Goal: Communication & Community: Answer question/provide support

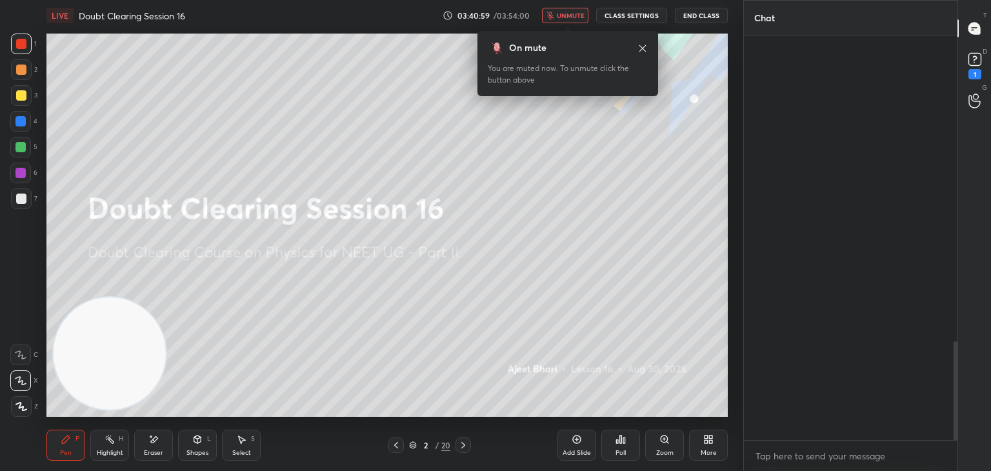
scroll to position [431, 210]
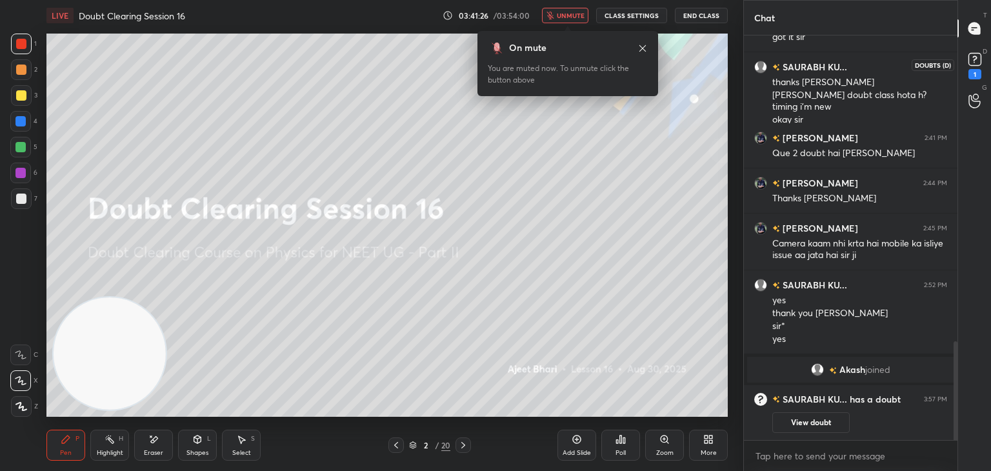
click at [980, 63] on rect at bounding box center [974, 60] width 12 height 12
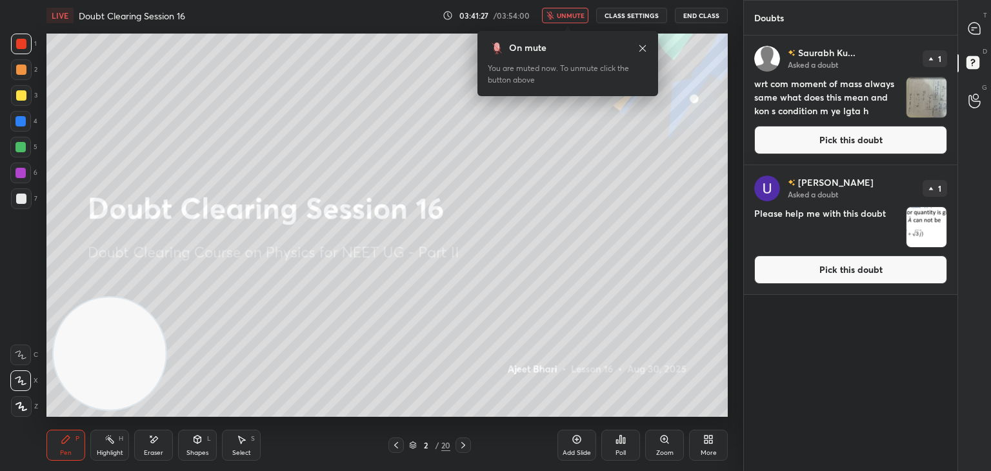
click at [924, 112] on img "grid" at bounding box center [926, 97] width 40 height 40
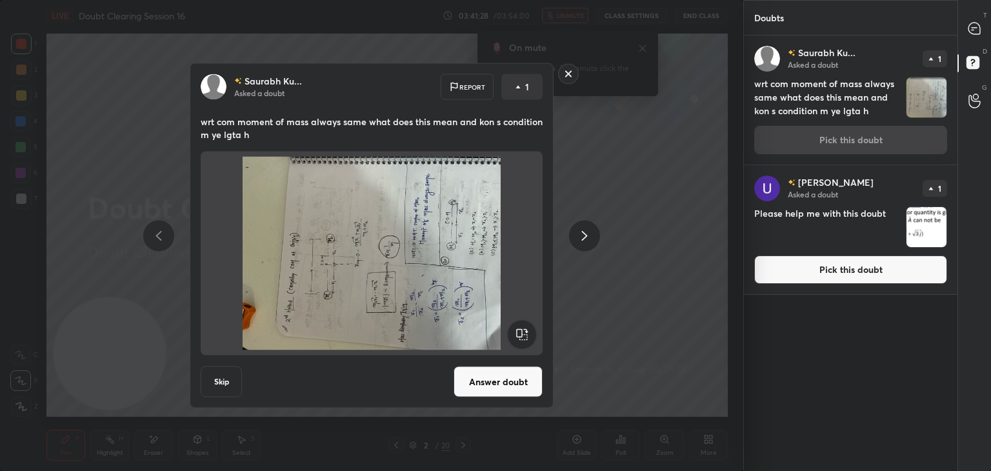
click at [527, 331] on rect at bounding box center [521, 334] width 29 height 29
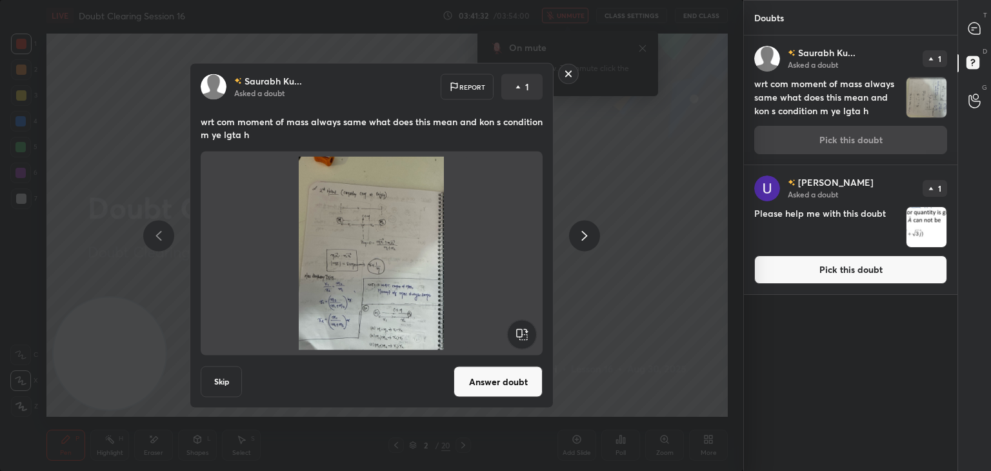
click at [433, 292] on img at bounding box center [371, 253] width 193 height 193
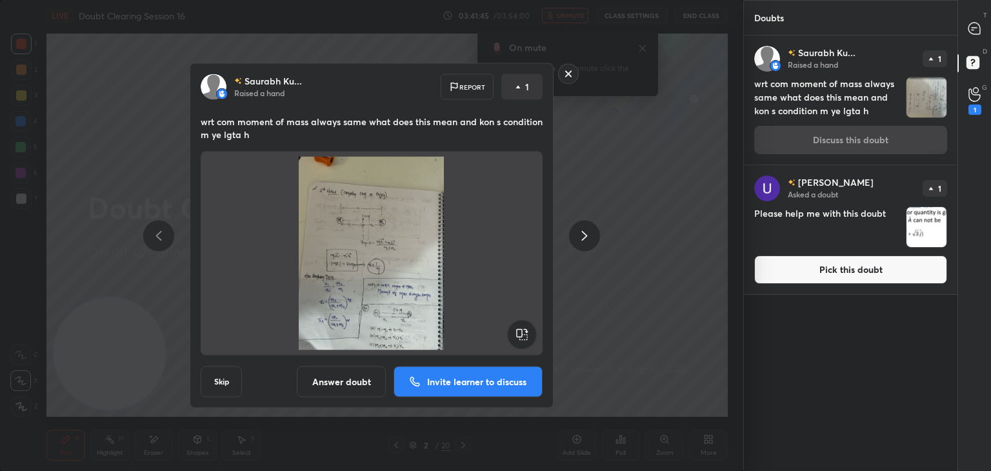
click at [348, 390] on button "Answer doubt" at bounding box center [341, 381] width 89 height 31
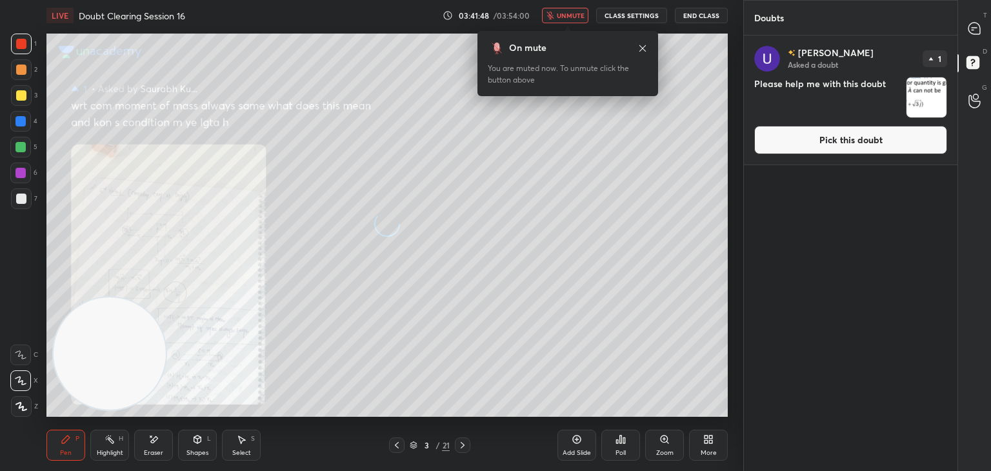
click at [563, 15] on span "unmute" at bounding box center [571, 15] width 28 height 9
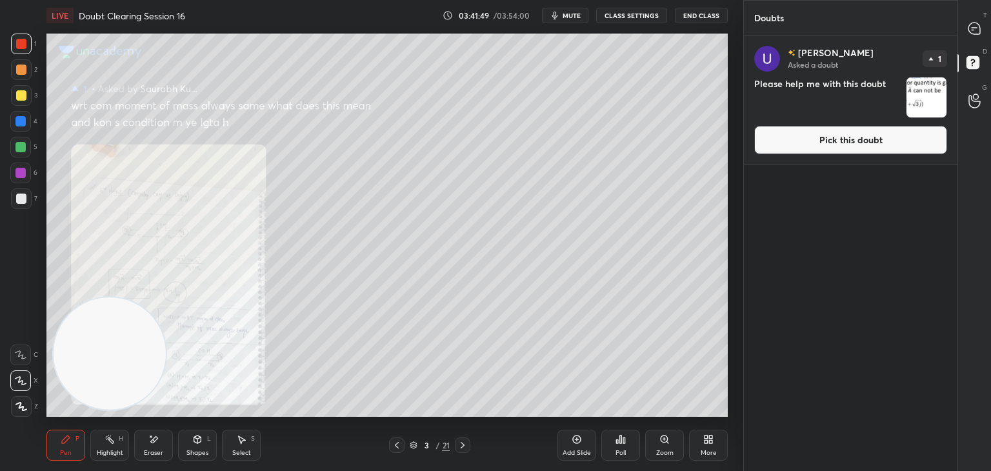
click at [985, 32] on div at bounding box center [975, 28] width 26 height 23
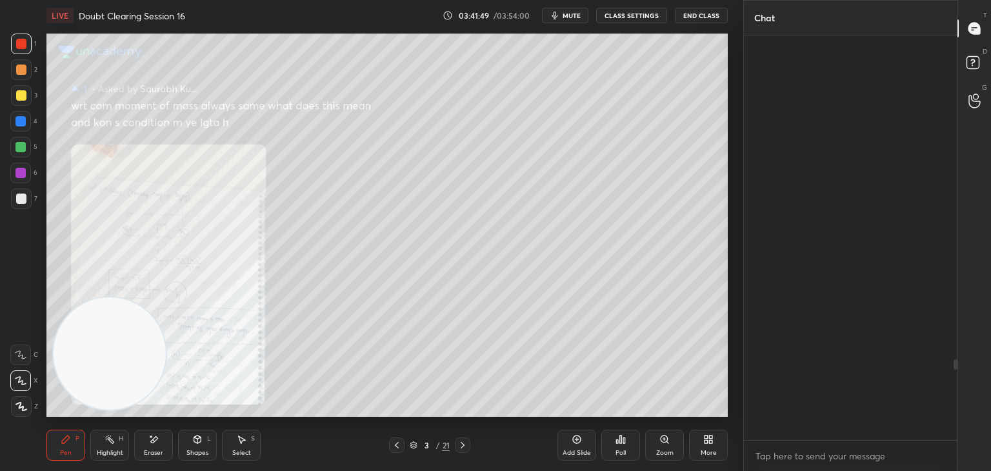
scroll to position [400, 210]
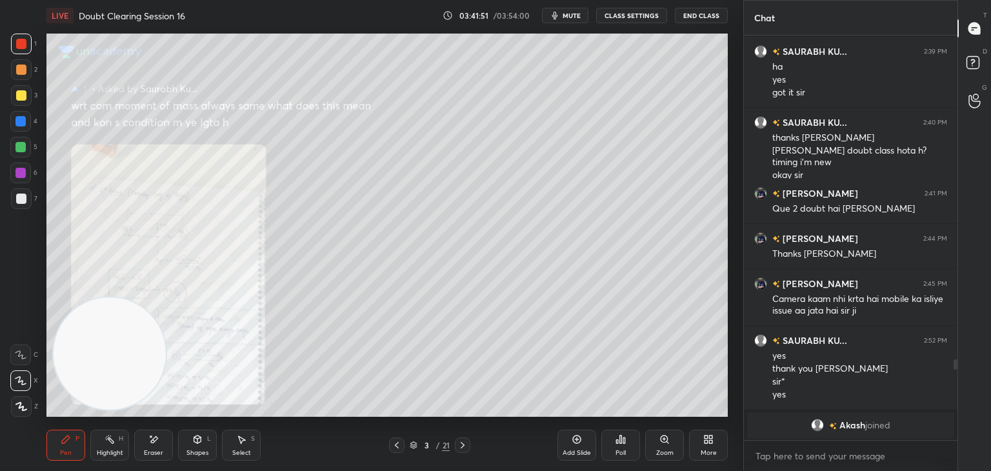
click at [671, 442] on div "Zoom" at bounding box center [664, 445] width 39 height 31
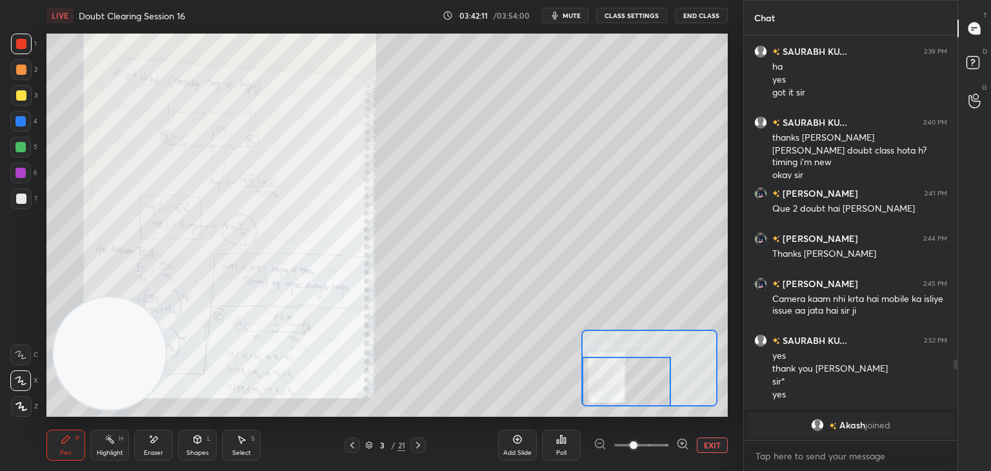
click at [683, 444] on icon at bounding box center [682, 443] width 13 height 13
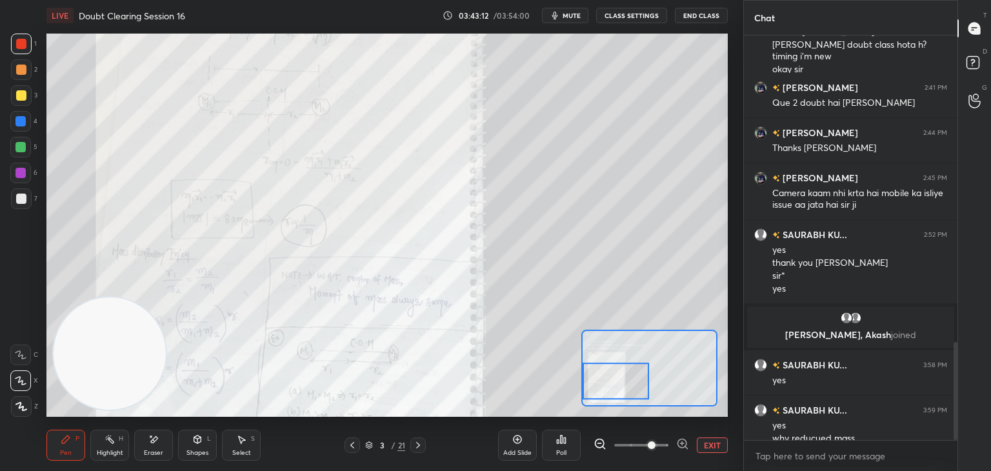
scroll to position [1269, 0]
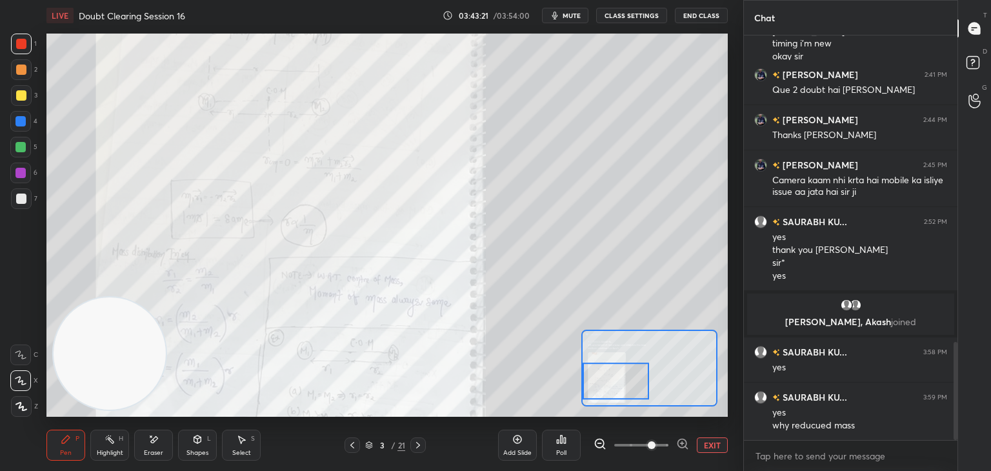
click at [21, 402] on icon at bounding box center [21, 406] width 12 height 9
click at [17, 366] on div "X" at bounding box center [24, 378] width 28 height 26
click at [28, 354] on div at bounding box center [20, 354] width 21 height 21
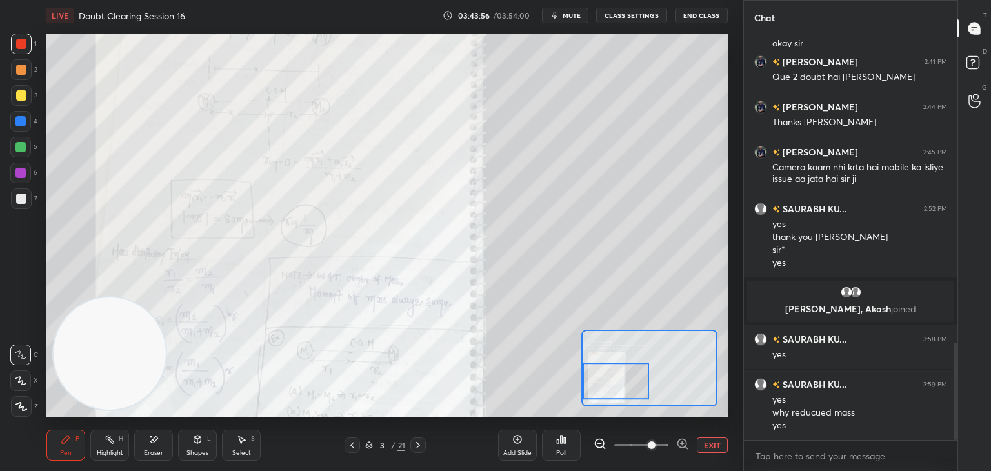
click at [712, 447] on button "EXIT" at bounding box center [712, 444] width 31 height 15
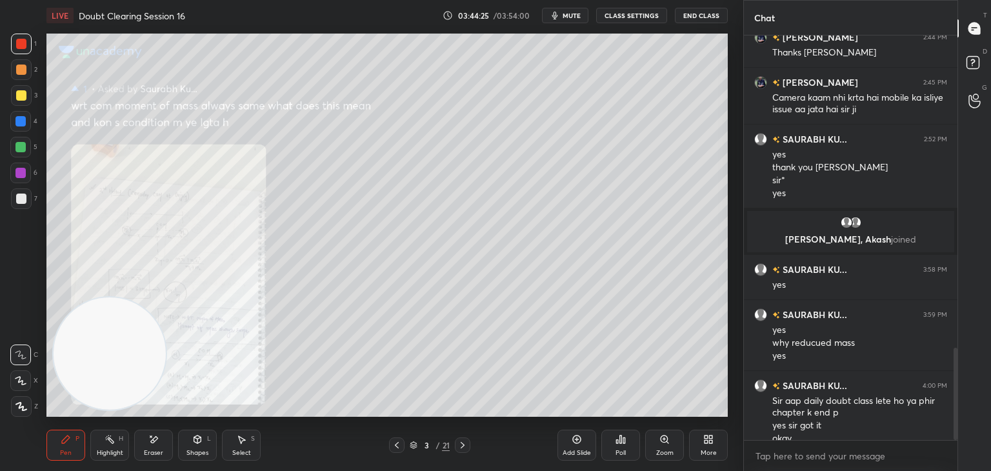
scroll to position [1365, 0]
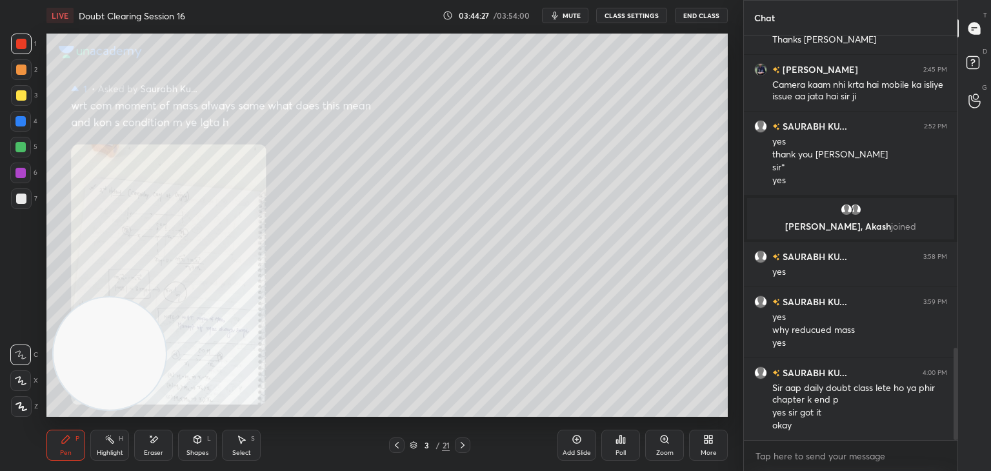
click at [560, 15] on icon "button" at bounding box center [554, 15] width 10 height 10
click at [389, 447] on div at bounding box center [396, 444] width 15 height 15
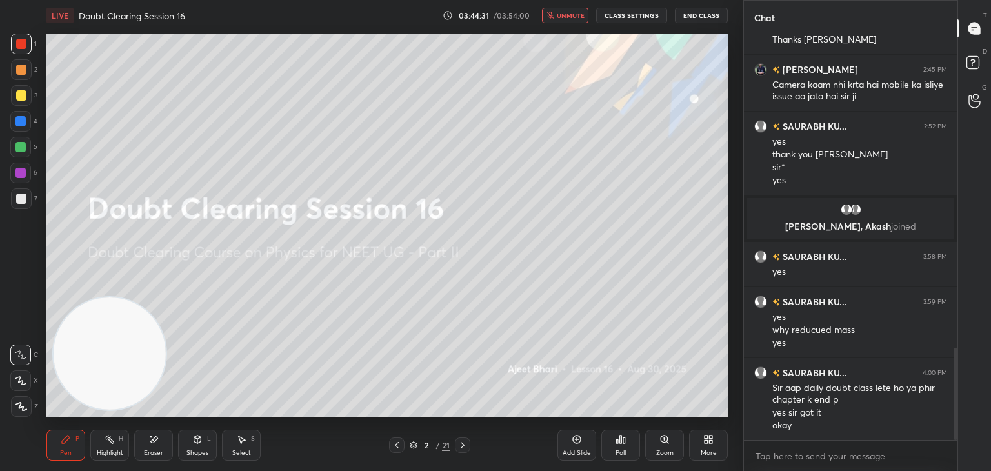
click at [11, 196] on div at bounding box center [21, 198] width 21 height 21
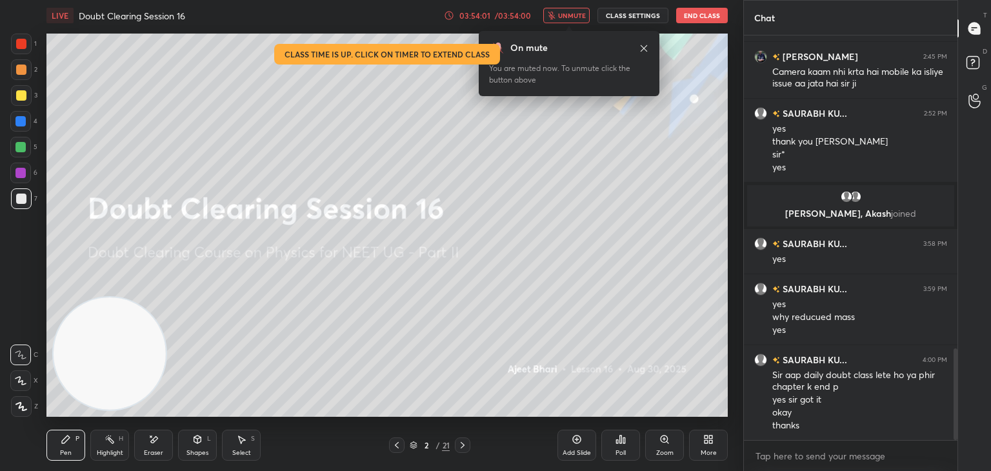
click at [689, 17] on button "End Class" at bounding box center [702, 15] width 52 height 15
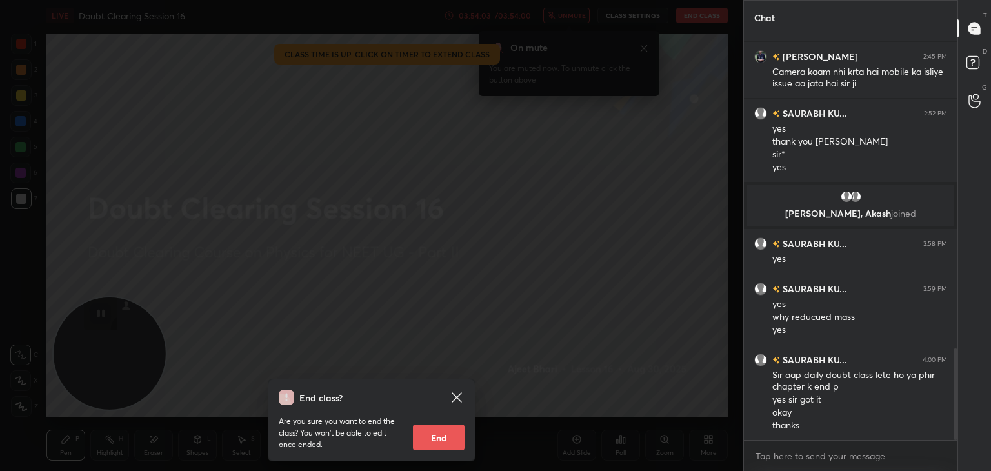
click at [440, 433] on button "End" at bounding box center [439, 437] width 52 height 26
click at [402, 433] on p "Are you sure you want to end the class? You won’t be able to edit once ended." at bounding box center [341, 432] width 124 height 35
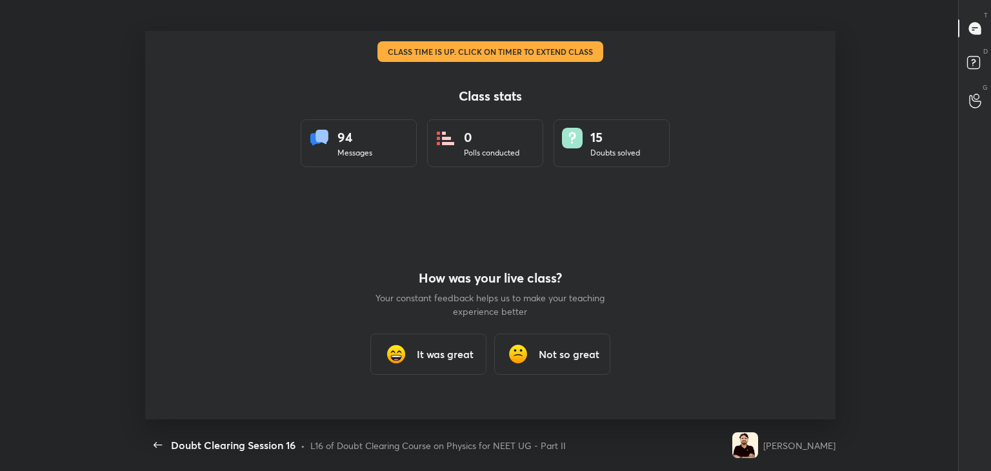
scroll to position [0, 0]
